Goal: Information Seeking & Learning: Find specific fact

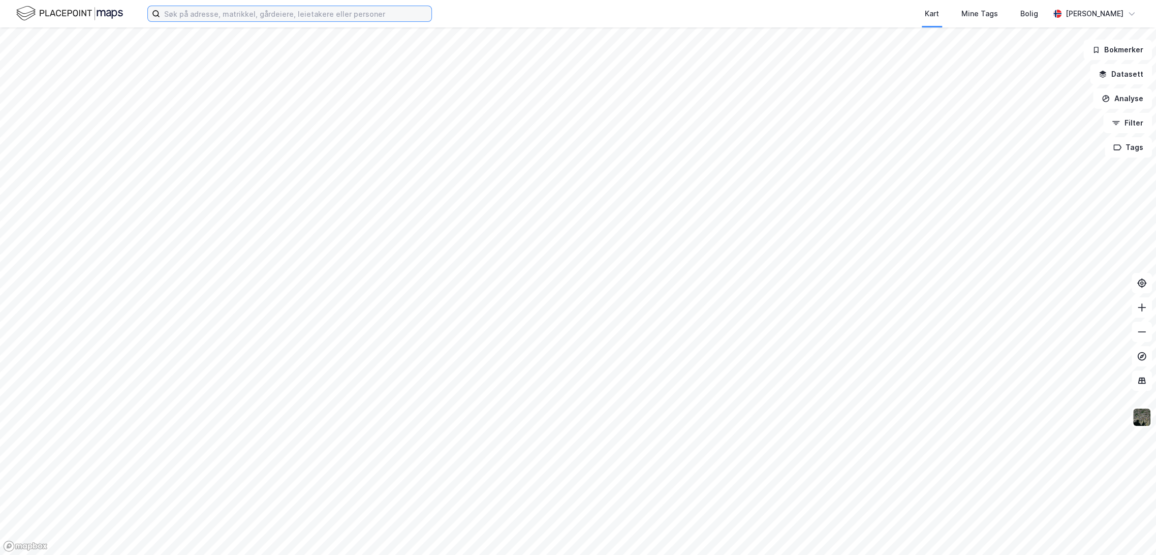
click at [183, 18] on input at bounding box center [295, 13] width 271 height 15
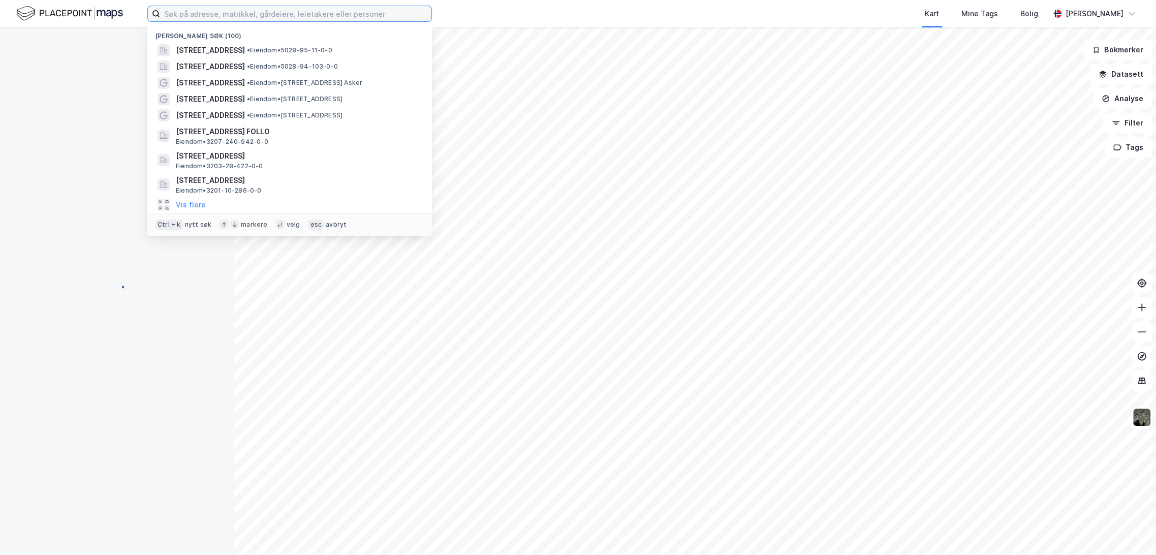
paste input "KUHAUGEN 6, [GEOGRAPHIC_DATA]"
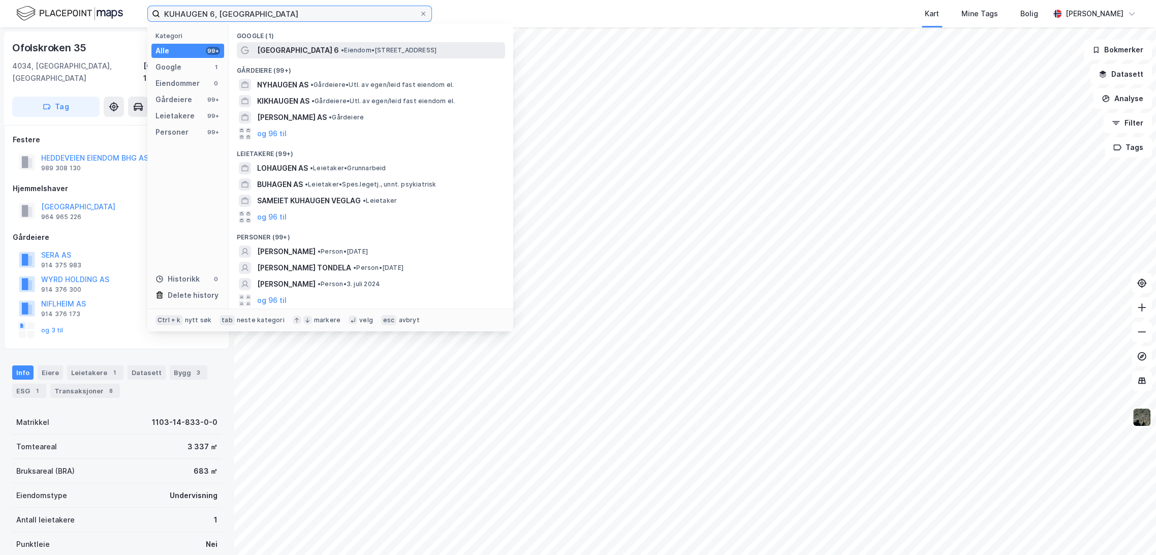
type input "KUHAUGEN 6, [GEOGRAPHIC_DATA]"
click at [341, 51] on span "• Eiendom • [STREET_ADDRESS]" at bounding box center [389, 50] width 96 height 8
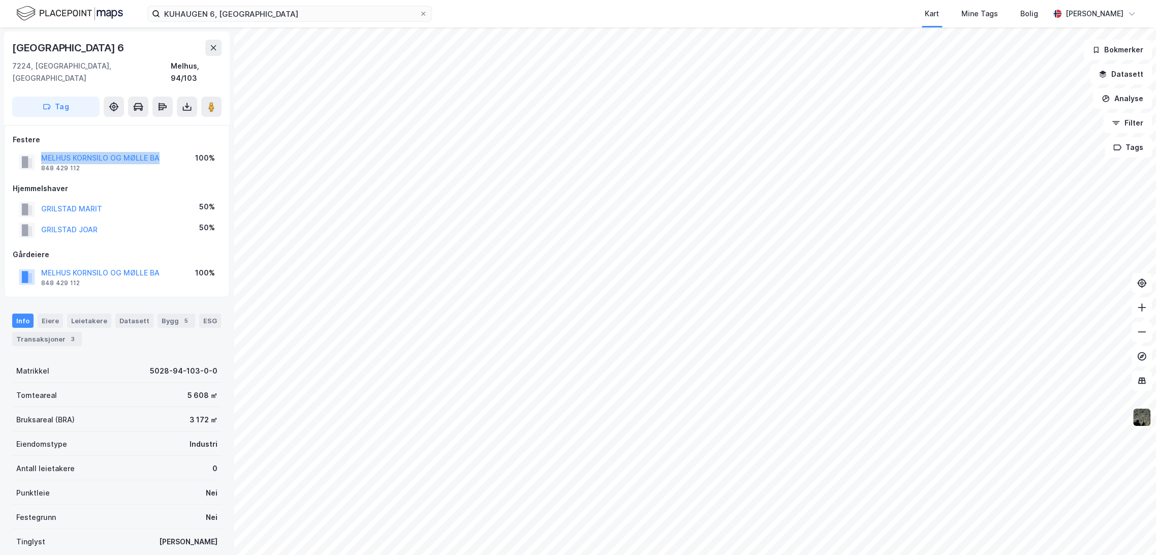
drag, startPoint x: 39, startPoint y: 144, endPoint x: 171, endPoint y: 146, distance: 132.2
click at [171, 150] on div "MELHUS KORNSILO OG MØLLE BA 848 429 112 100%" at bounding box center [117, 162] width 208 height 24
copy button "MELHUS KORNSILO OG MØLLE BA"
drag, startPoint x: 15, startPoint y: 49, endPoint x: 227, endPoint y: 69, distance: 212.8
click at [227, 69] on div "[GEOGRAPHIC_DATA] 6 7224, [GEOGRAPHIC_DATA], [GEOGRAPHIC_DATA] [GEOGRAPHIC_DATA…" at bounding box center [117, 291] width 234 height 528
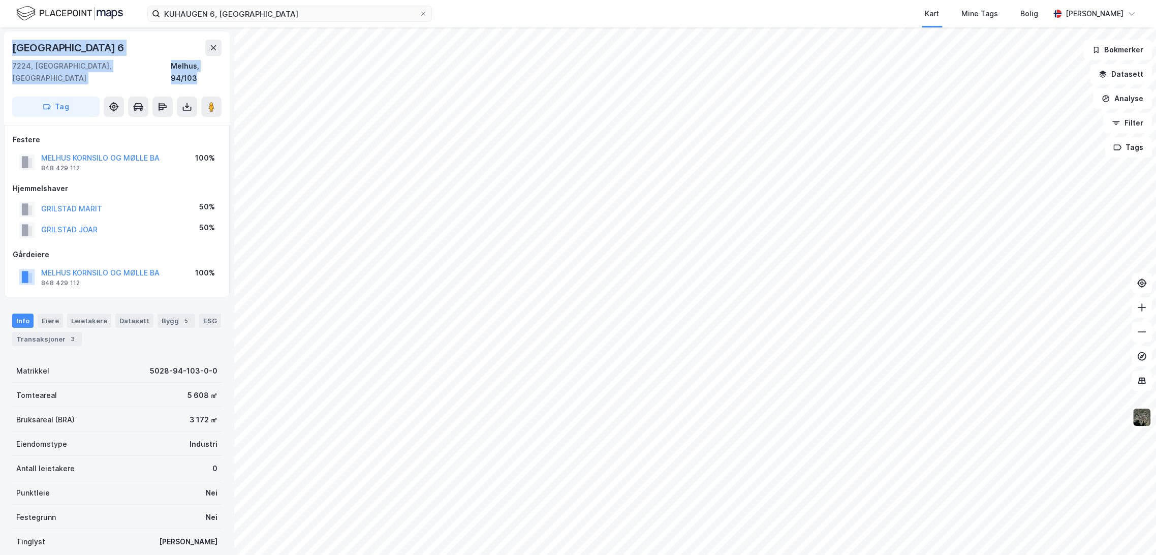
copy div "[STREET_ADDRESS]"
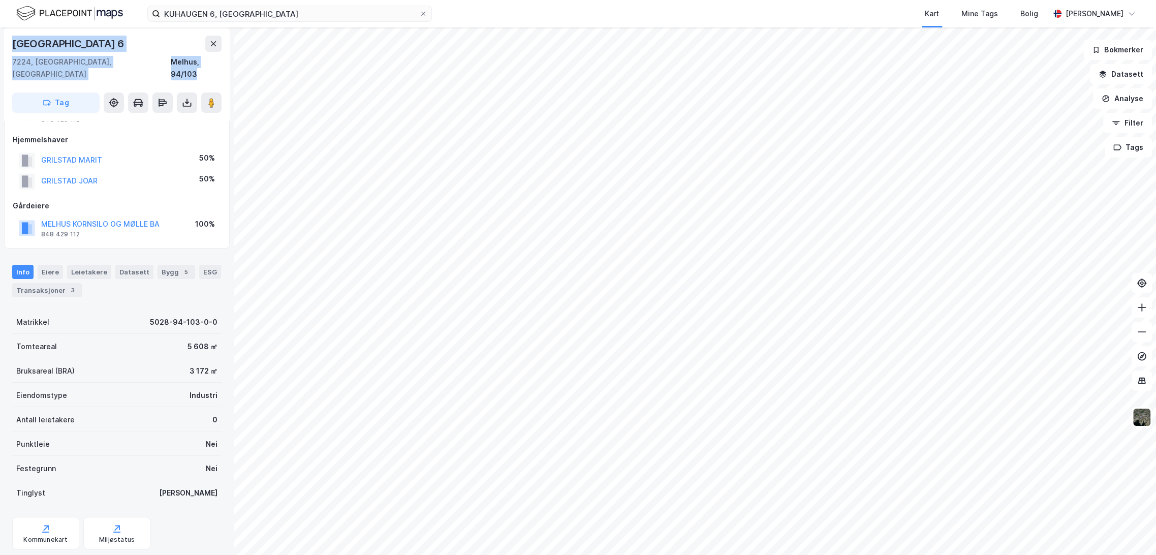
scroll to position [105, 0]
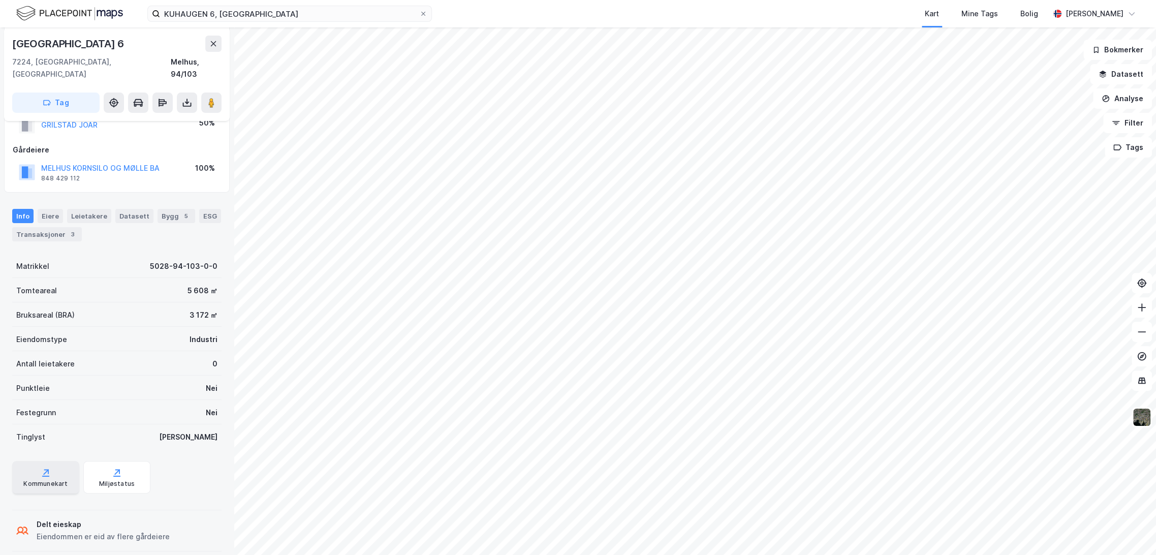
click at [56, 463] on div "Kommunekart" at bounding box center [45, 477] width 67 height 33
drag, startPoint x: 13, startPoint y: 44, endPoint x: 114, endPoint y: 42, distance: 101.2
click at [114, 42] on div "[GEOGRAPHIC_DATA] 6" at bounding box center [116, 44] width 209 height 16
copy div "[GEOGRAPHIC_DATA] 6"
click at [869, 555] on html "KUHAUGEN 6, TRØNDELAG Kart Mine Tags Bolig [PERSON_NAME] Kuhaugen 6 7224, [GEOG…" at bounding box center [578, 277] width 1156 height 555
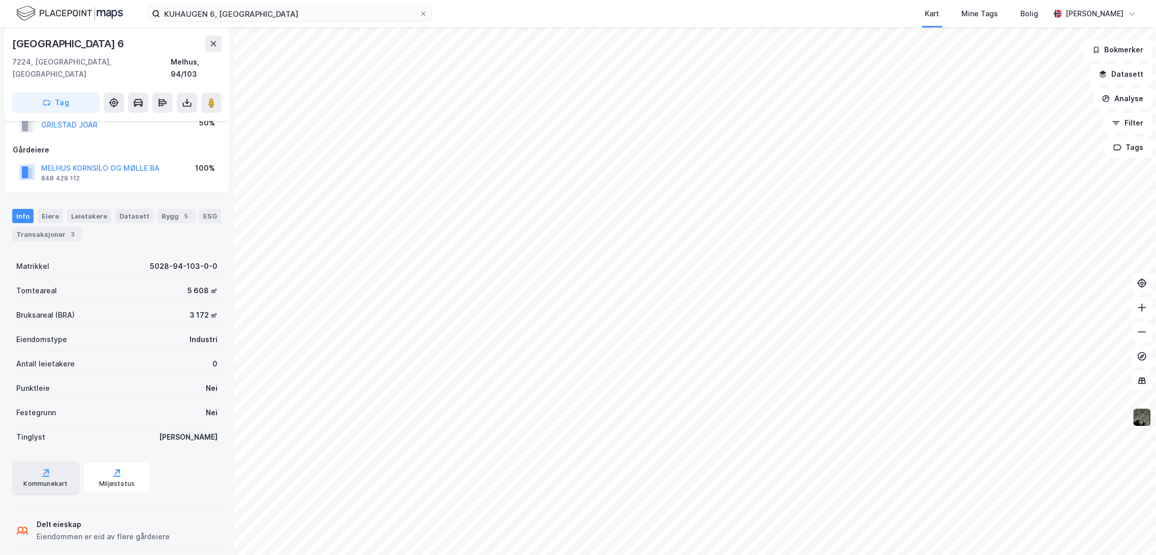
click at [35, 461] on div "Kommunekart" at bounding box center [45, 477] width 67 height 33
